Goal: Find specific page/section: Find specific page/section

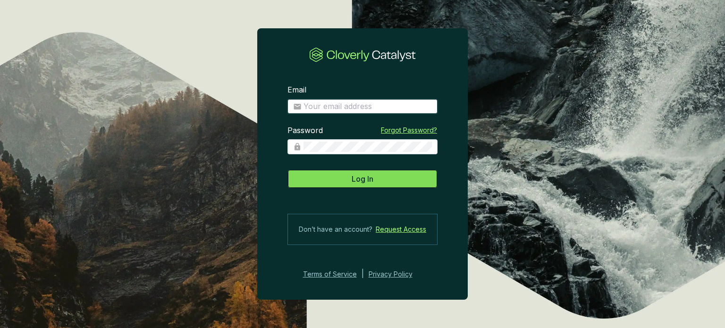
type input "[EMAIL_ADDRESS][DOMAIN_NAME]"
click at [347, 175] on button "Log In" at bounding box center [362, 178] width 150 height 19
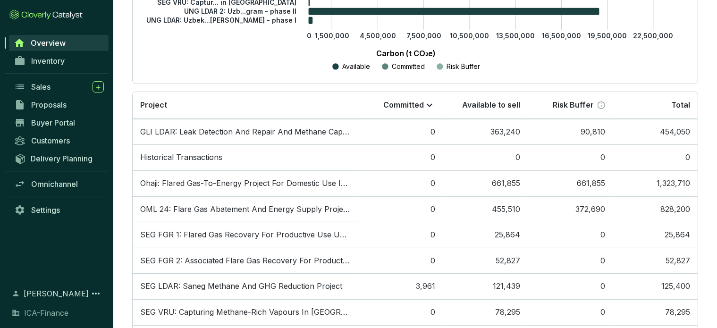
scroll to position [288, 0]
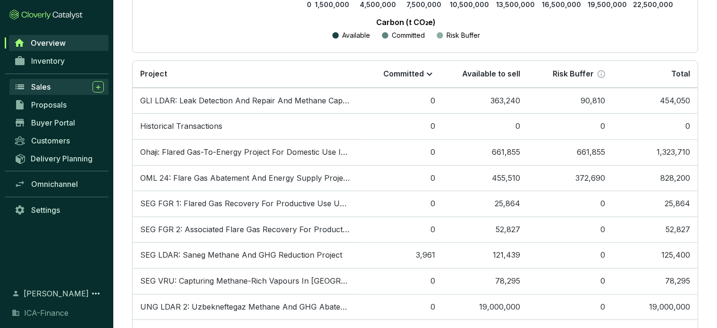
click at [50, 90] on span "Sales" at bounding box center [40, 86] width 19 height 9
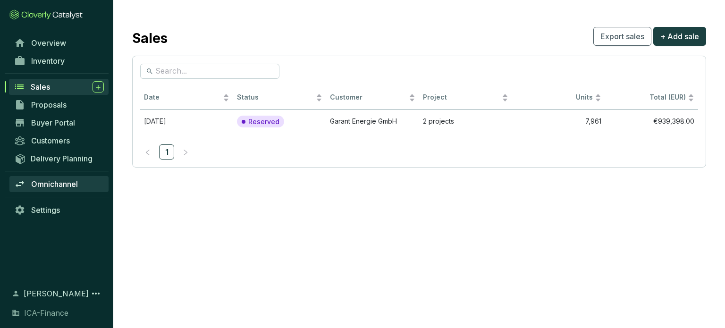
click at [46, 179] on span "Omnichannel" at bounding box center [54, 183] width 47 height 9
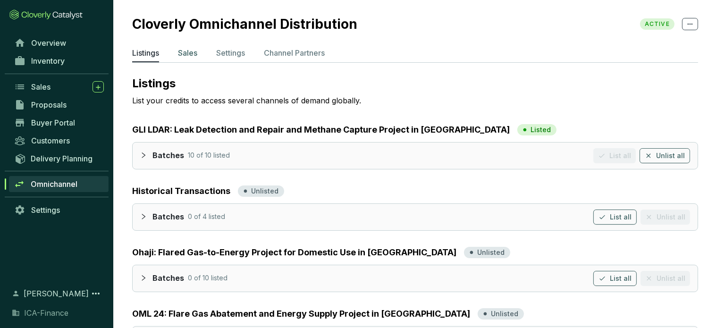
click at [185, 54] on p "Sales" at bounding box center [187, 52] width 19 height 11
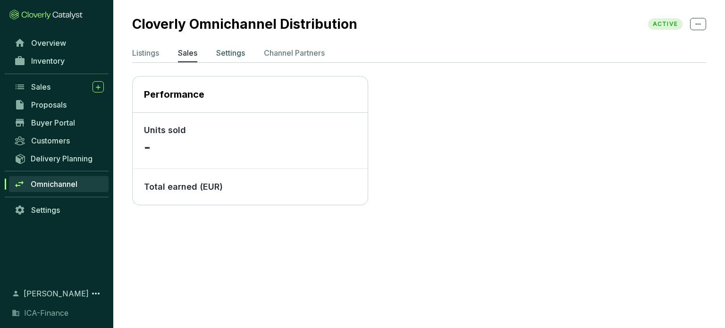
click at [235, 56] on p "Settings" at bounding box center [230, 52] width 29 height 11
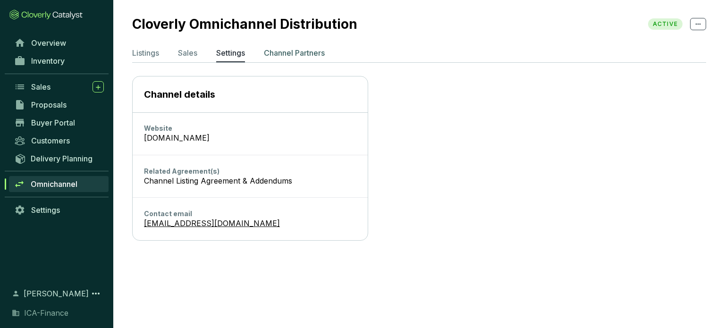
click at [287, 55] on p "Channel Partners" at bounding box center [294, 52] width 61 height 11
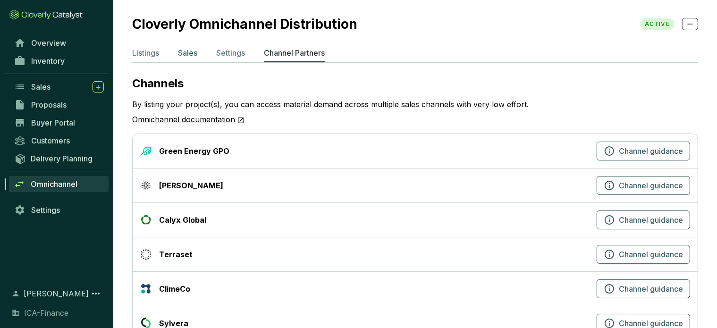
click at [189, 49] on p "Sales" at bounding box center [187, 52] width 19 height 11
